Goal: Task Accomplishment & Management: Complete application form

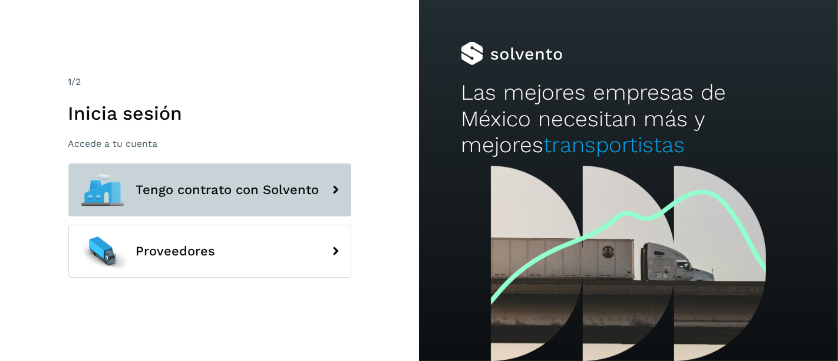
click at [182, 179] on button "Tengo contrato con Solvento" at bounding box center [209, 189] width 283 height 53
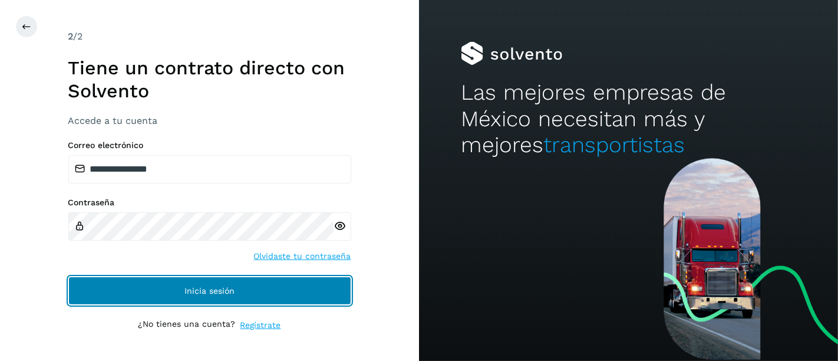
click at [257, 287] on button "Inicia sesión" at bounding box center [209, 291] width 283 height 28
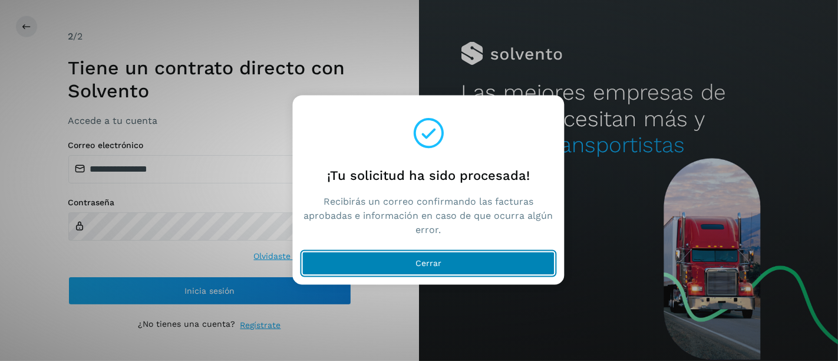
click at [396, 267] on div "**********" at bounding box center [419, 180] width 838 height 361
